Goal: Task Accomplishment & Management: Manage account settings

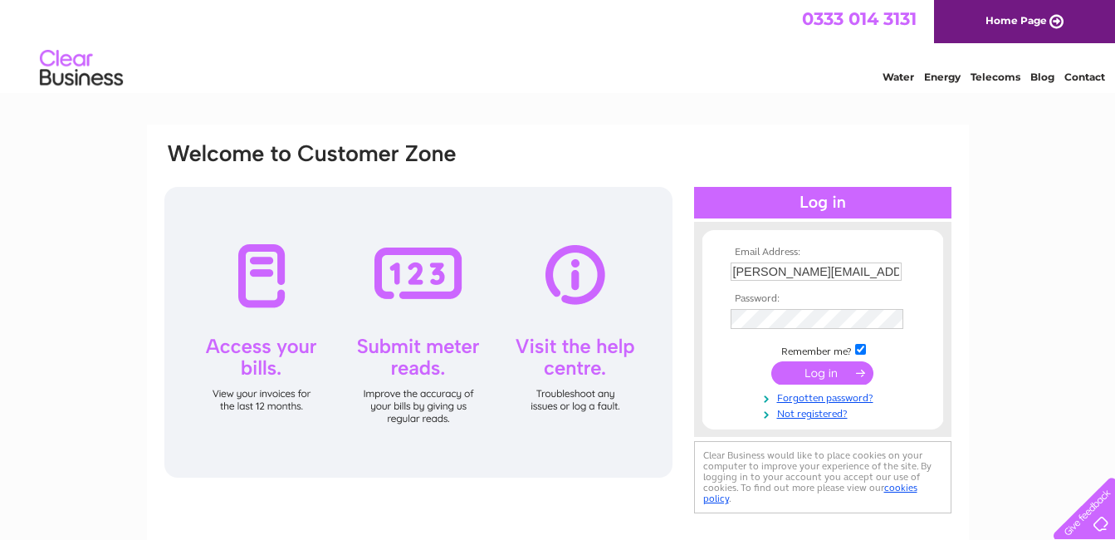
click at [814, 369] on input "submit" at bounding box center [822, 372] width 102 height 23
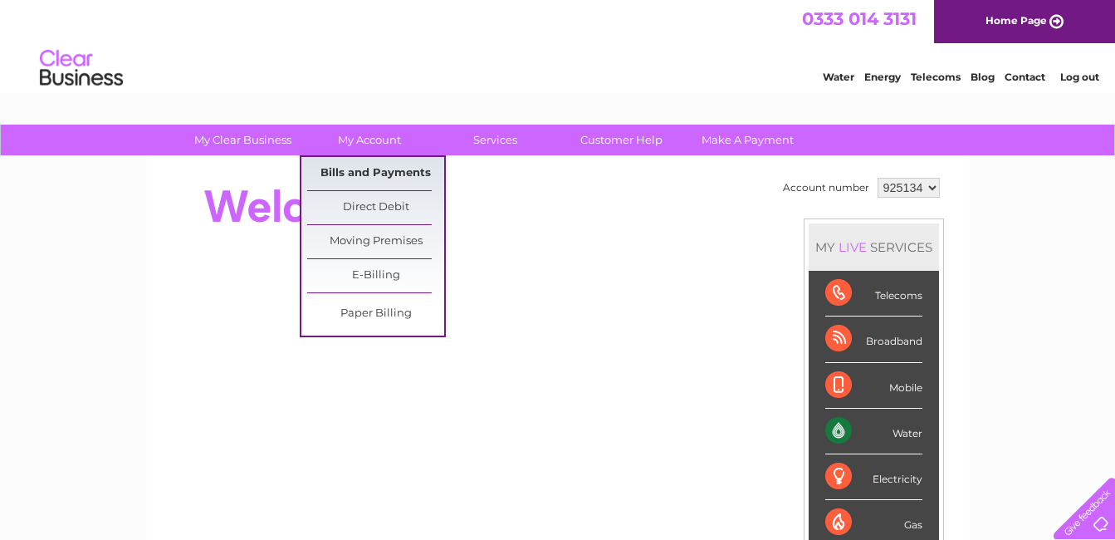
click at [375, 167] on link "Bills and Payments" at bounding box center [375, 173] width 137 height 33
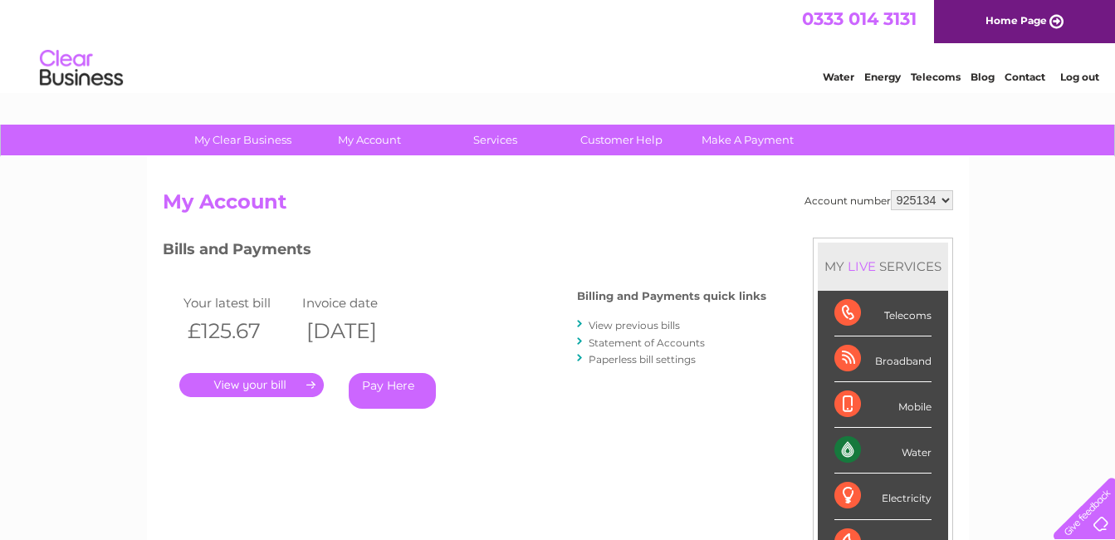
click at [253, 387] on link "." at bounding box center [251, 385] width 144 height 24
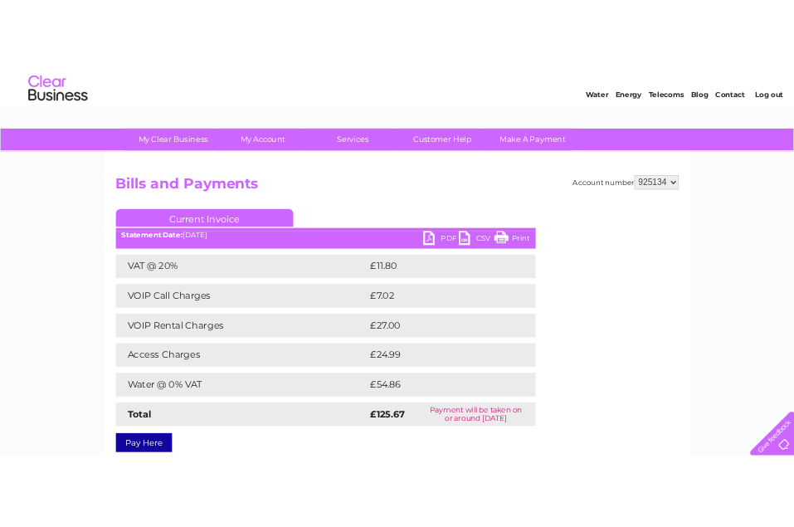
scroll to position [210, 0]
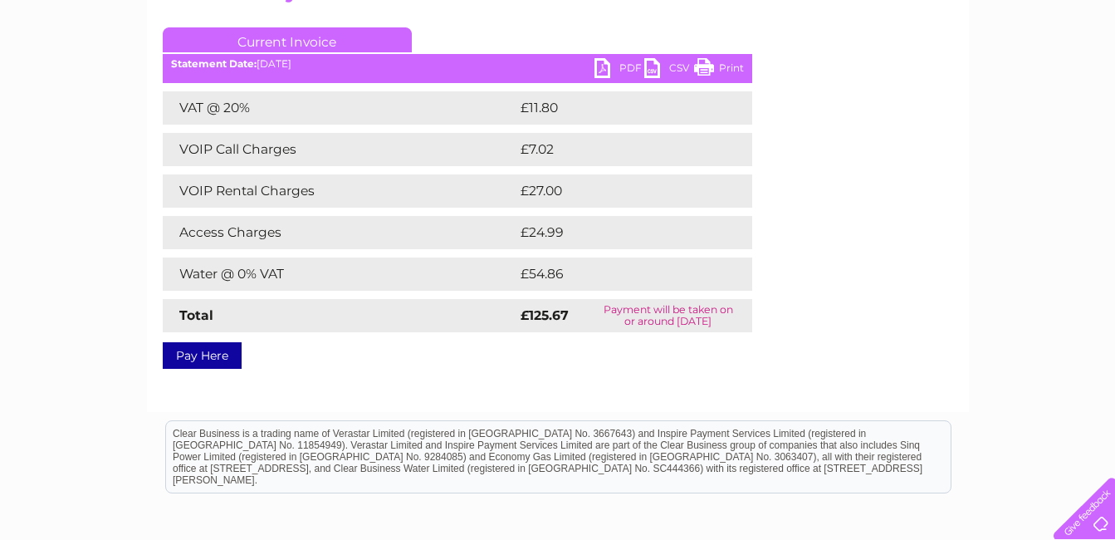
click at [603, 65] on link "PDF" at bounding box center [619, 70] width 50 height 24
